Goal: Communication & Community: Connect with others

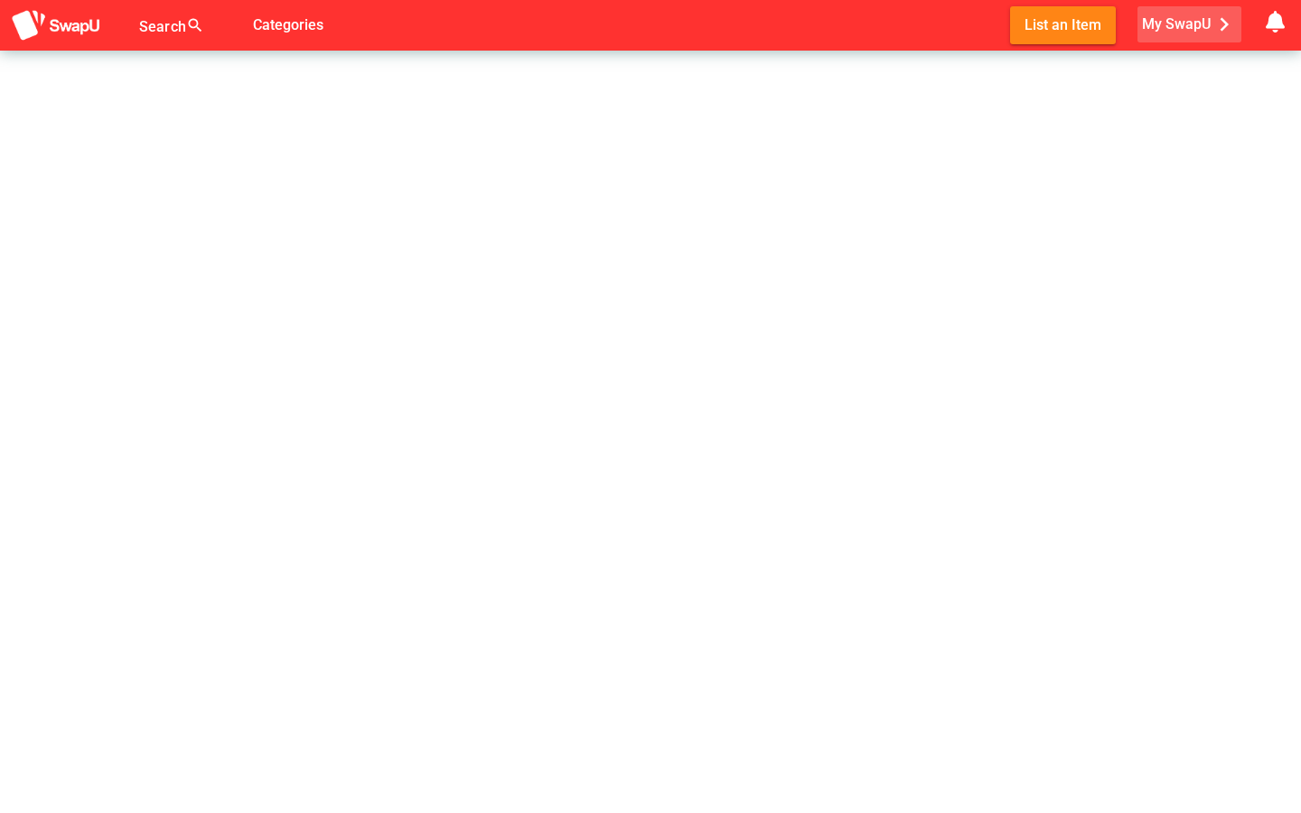
click at [1189, 32] on span "My SwapU chevron_right" at bounding box center [1190, 24] width 96 height 27
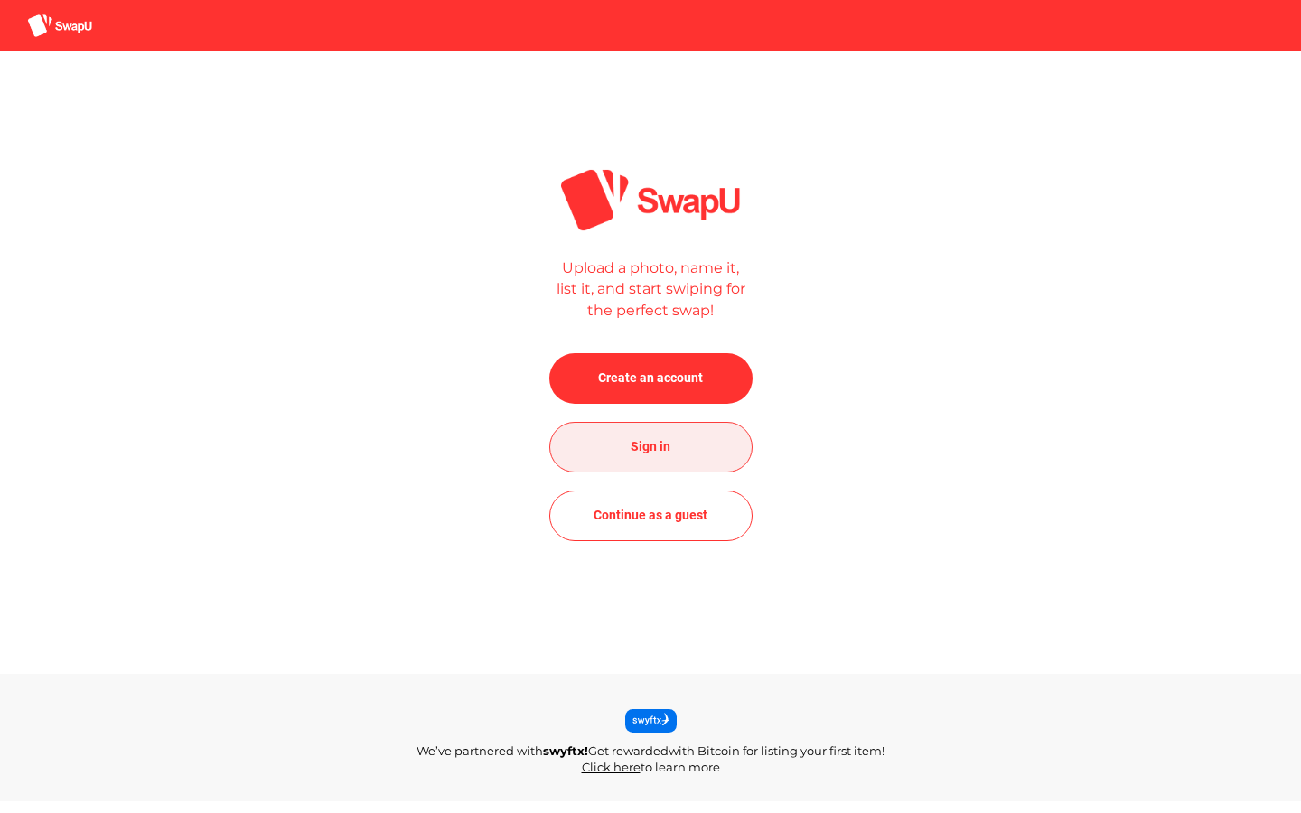
click at [658, 452] on span "Sign in" at bounding box center [650, 446] width 40 height 22
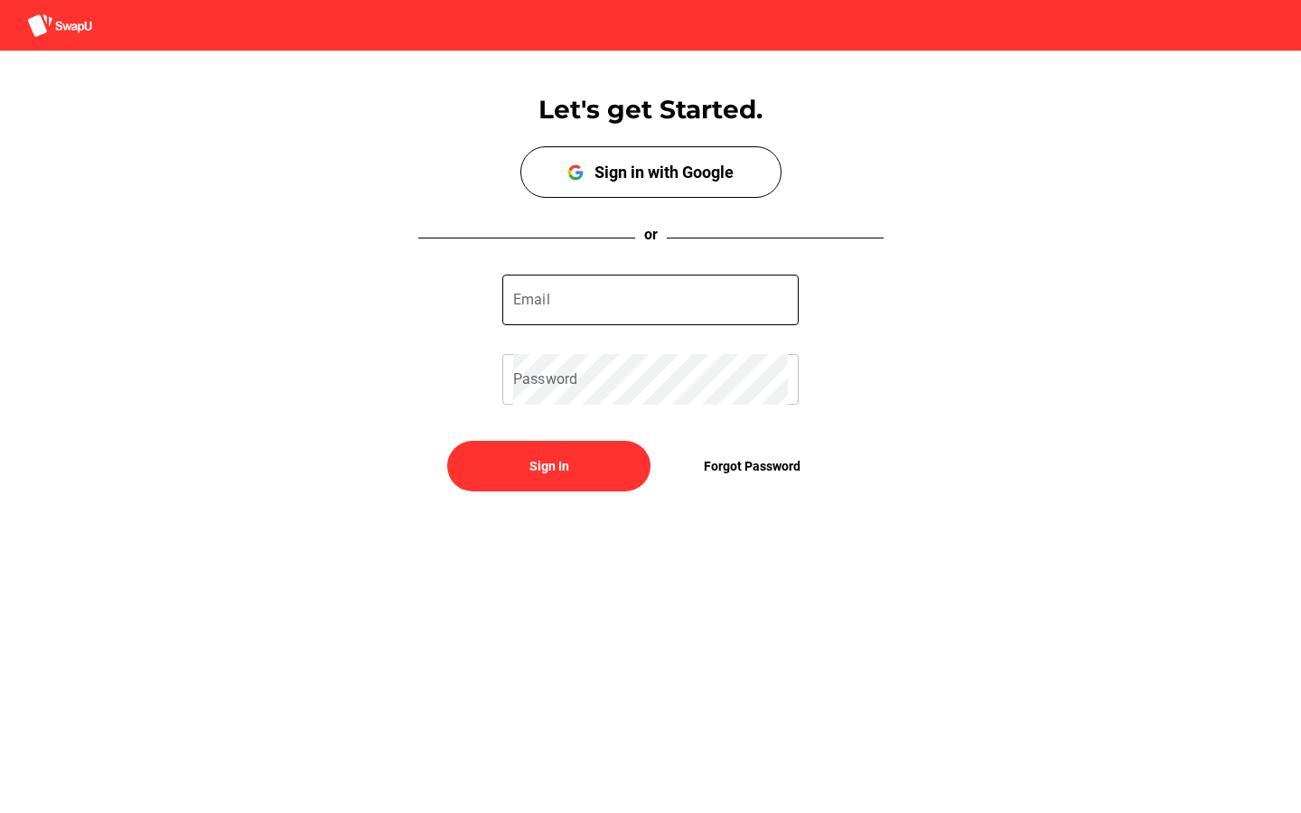
click at [607, 275] on input "Email" at bounding box center [650, 300] width 275 height 51
type input "[EMAIL_ADDRESS][DOMAIN_NAME]"
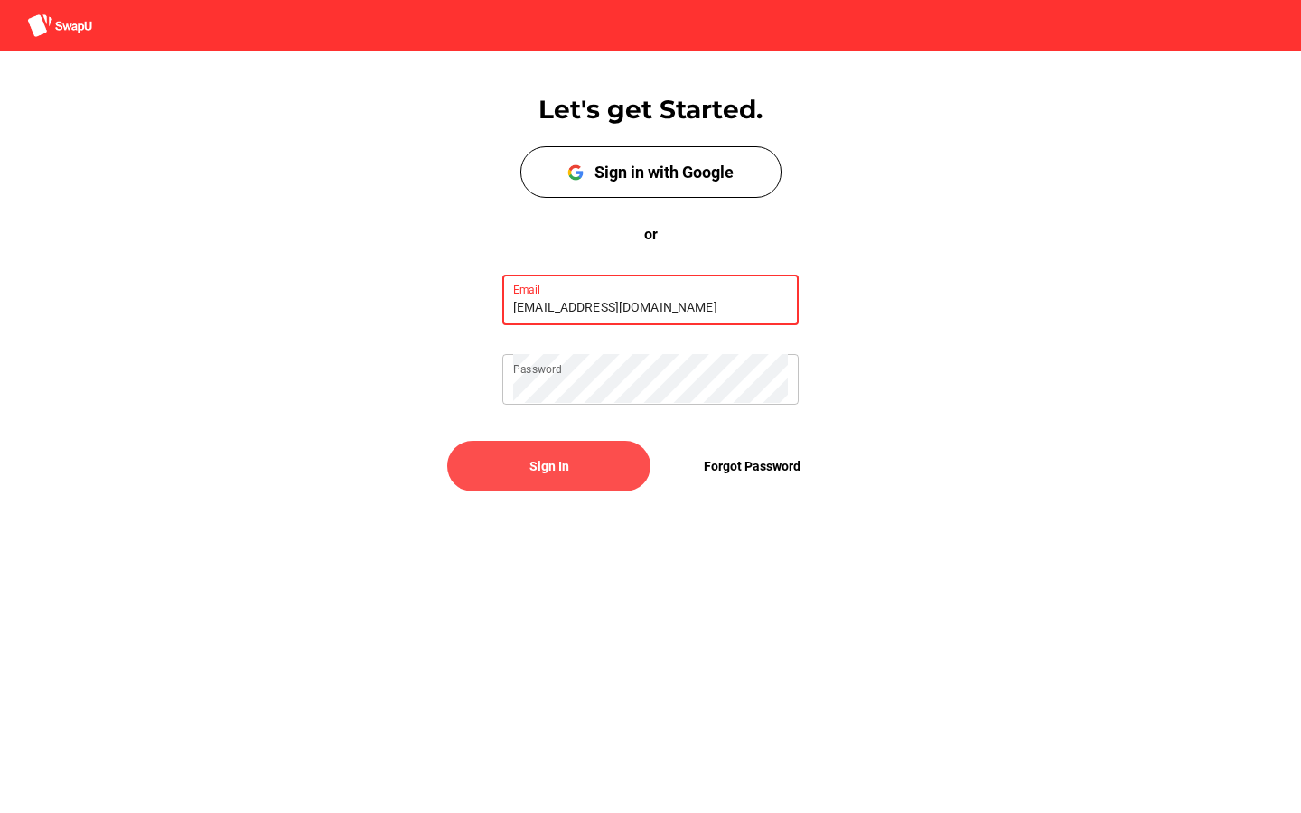
click at [512, 471] on span "Sign In" at bounding box center [549, 465] width 174 height 43
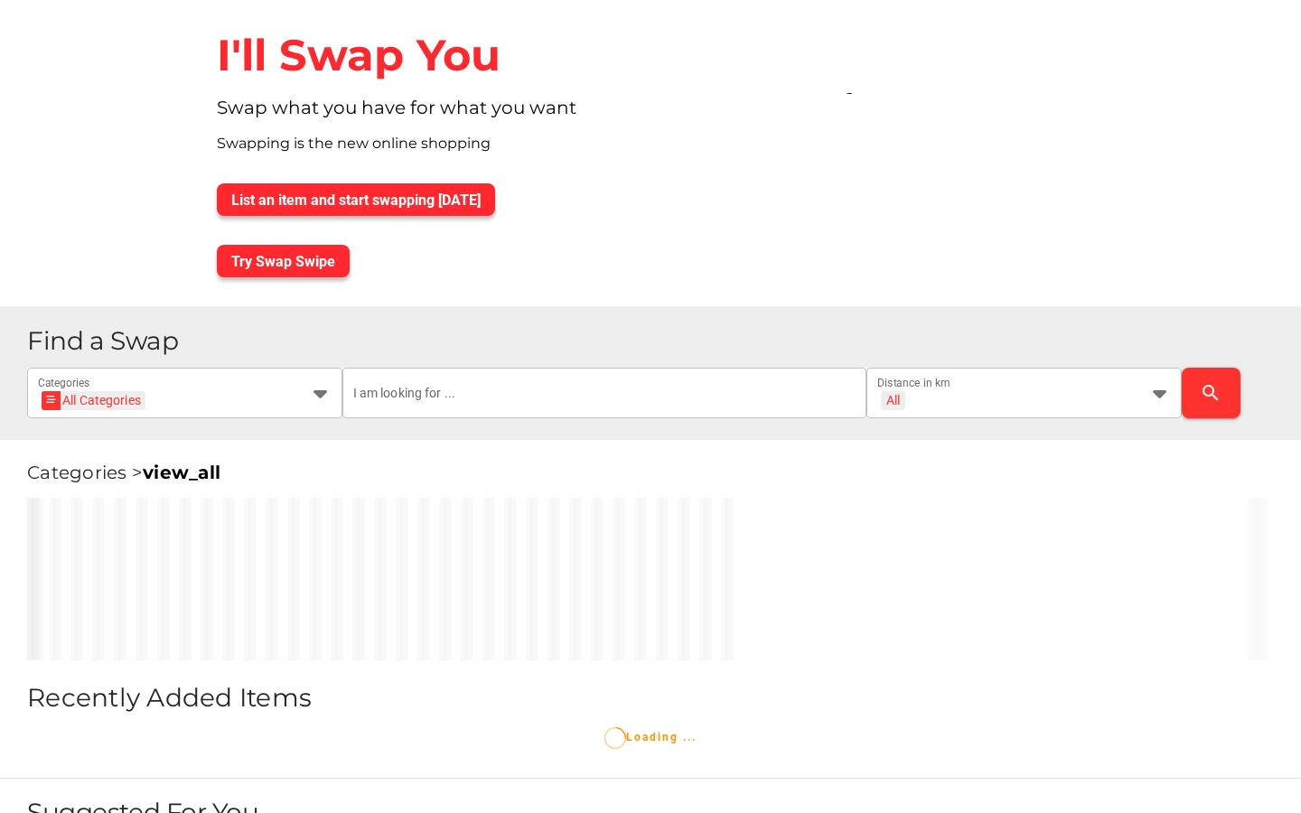
click at [608, 478] on div "Categories > view_all" at bounding box center [650, 463] width 1301 height 47
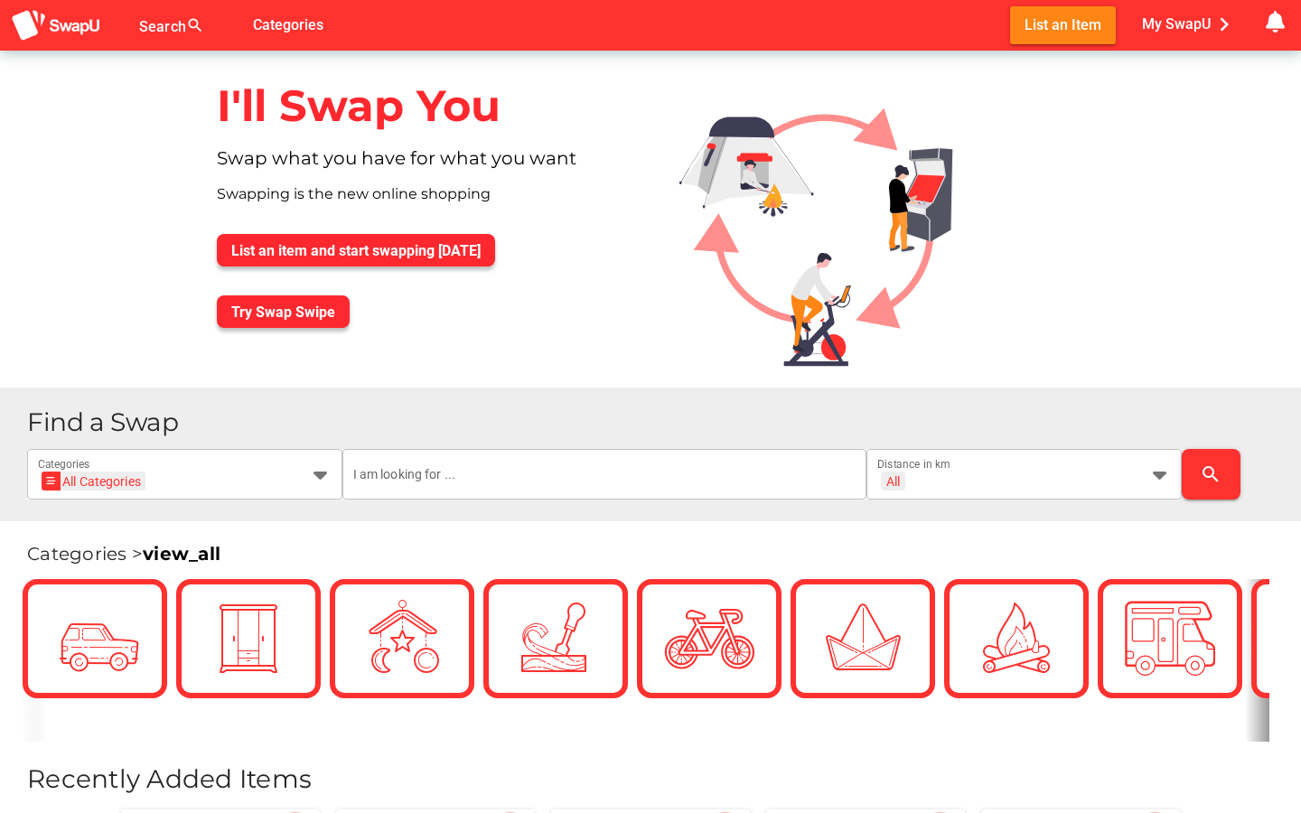
click at [1206, 46] on div "Search search false Categories List an Item My SwapU chevron_right getting mess…" at bounding box center [650, 25] width 1301 height 51
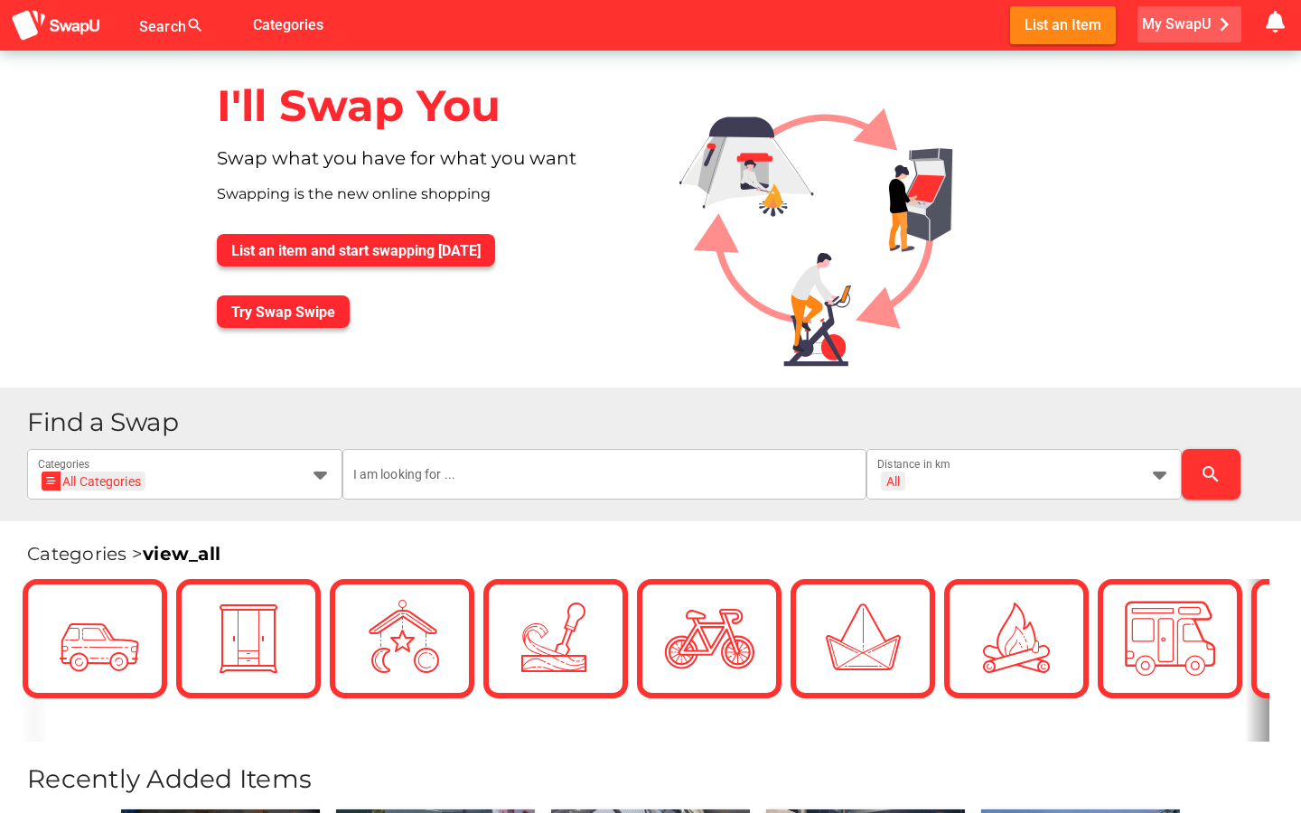
drag, startPoint x: 1176, startPoint y: 19, endPoint x: 1176, endPoint y: 713, distance: 693.7
click at [1176, 19] on span "My SwapU chevron_right" at bounding box center [1190, 24] width 96 height 27
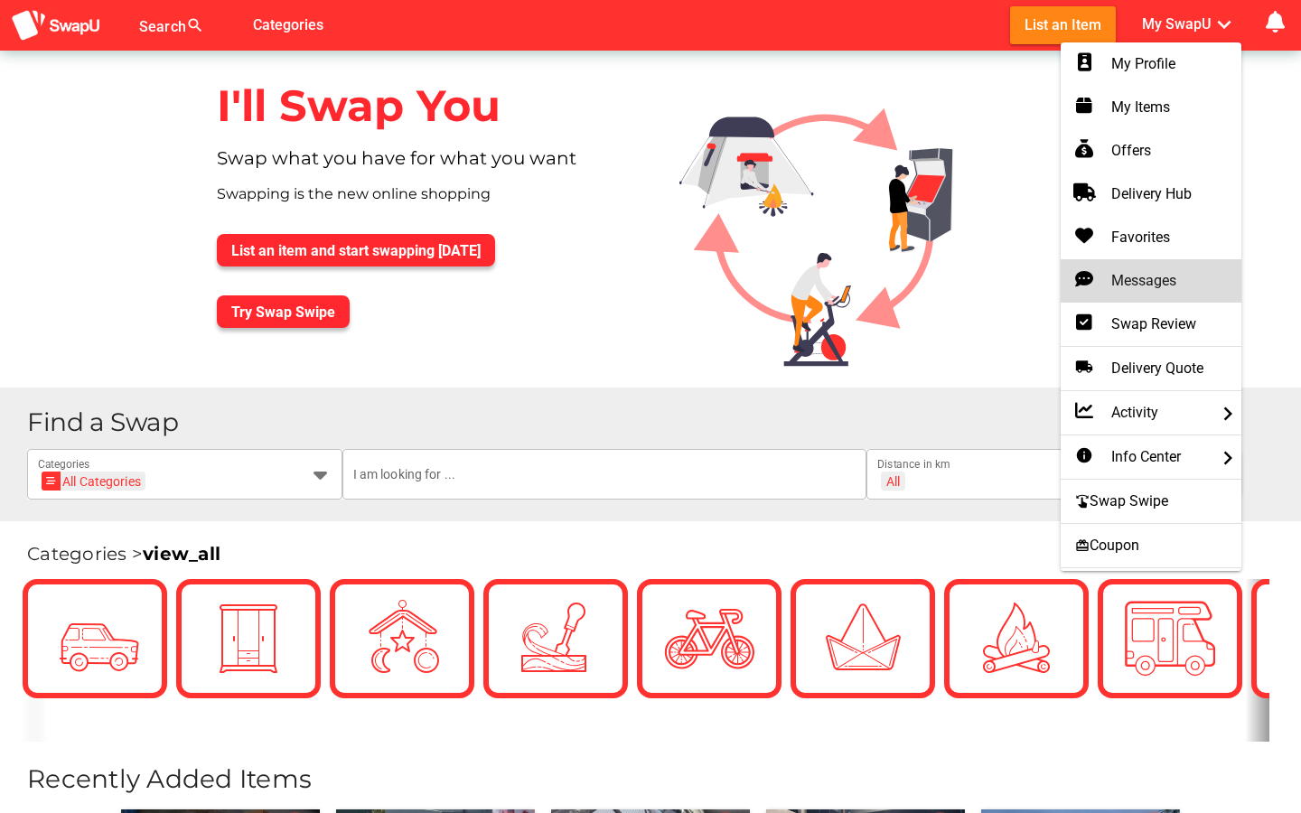
click at [1150, 265] on div "Messages" at bounding box center [1150, 280] width 181 height 43
